Goal: Task Accomplishment & Management: Manage account settings

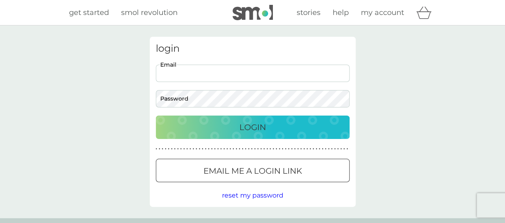
click at [271, 72] on input "Email" at bounding box center [253, 73] width 194 height 17
type input "pennyjwright@gmail.com"
click at [243, 119] on button "Login" at bounding box center [253, 126] width 194 height 23
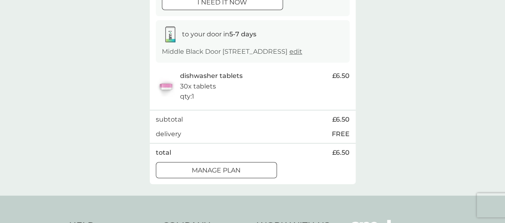
scroll to position [121, 0]
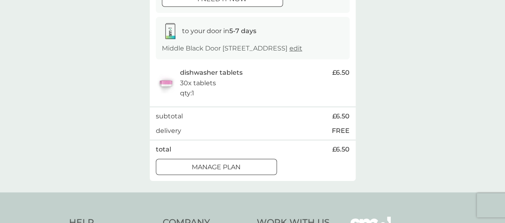
click at [220, 171] on div at bounding box center [216, 167] width 29 height 8
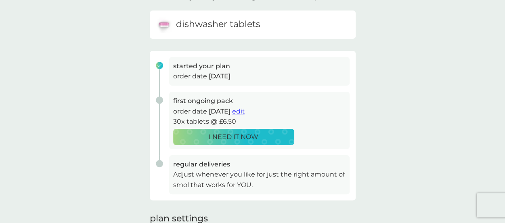
scroll to position [81, 0]
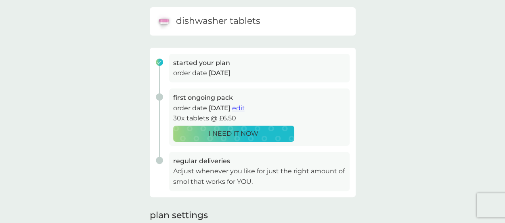
click at [245, 107] on span "edit" at bounding box center [238, 108] width 13 height 8
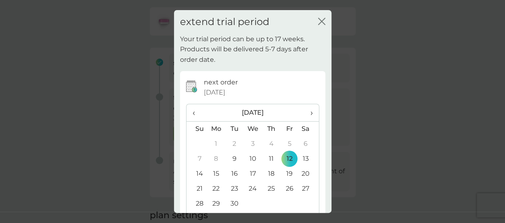
click at [305, 113] on span "›" at bounding box center [308, 112] width 8 height 17
click at [214, 143] on td "1" at bounding box center [216, 143] width 19 height 15
click at [318, 20] on icon "close" at bounding box center [321, 21] width 7 height 7
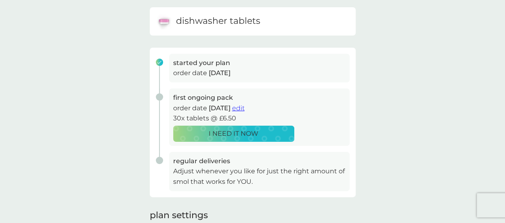
click at [245, 103] on button "edit" at bounding box center [238, 108] width 13 height 10
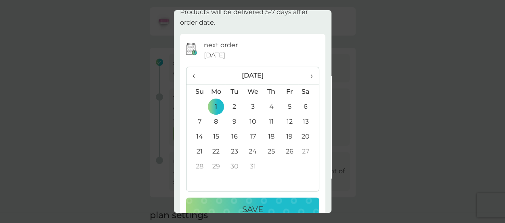
scroll to position [57, 0]
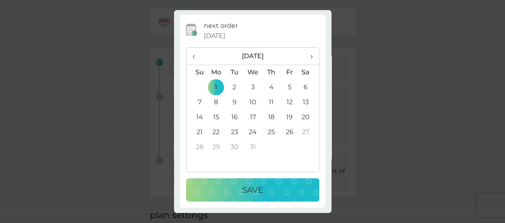
click at [251, 189] on p "Save" at bounding box center [252, 189] width 21 height 13
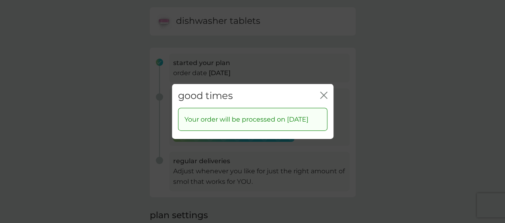
click at [325, 94] on icon "close" at bounding box center [325, 95] width 3 height 6
